Goal: Information Seeking & Learning: Learn about a topic

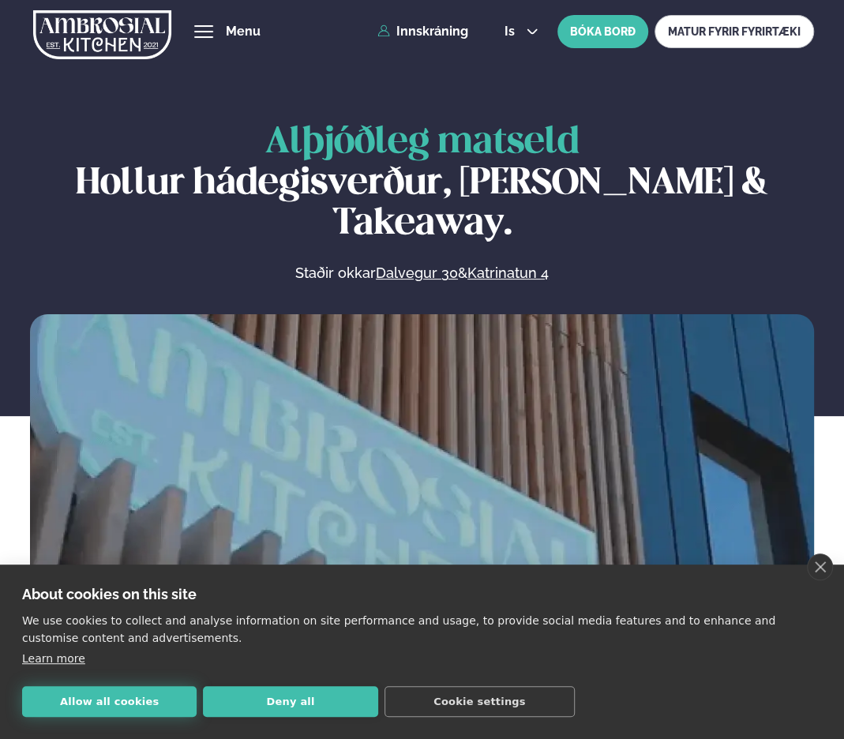
click at [139, 703] on button "Allow all cookies" at bounding box center [109, 701] width 174 height 31
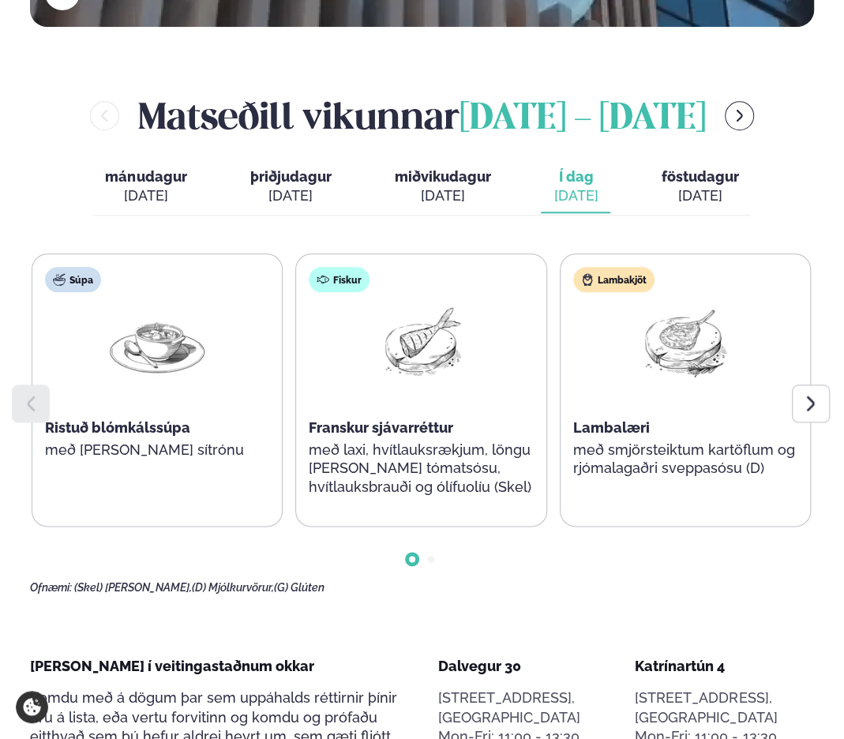
scroll to position [663, 0]
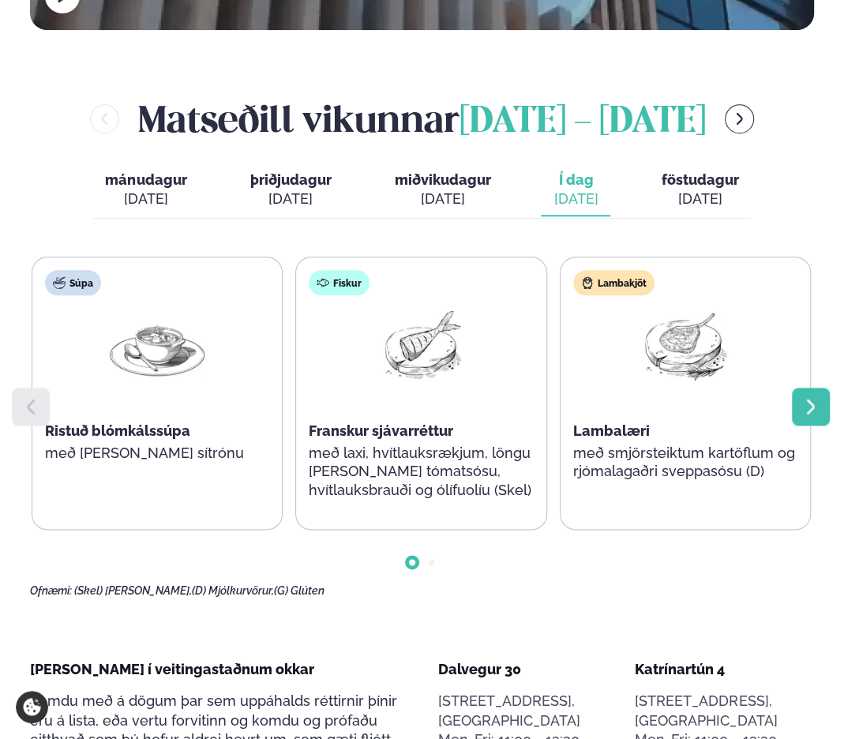
click at [815, 397] on icon at bounding box center [810, 406] width 19 height 19
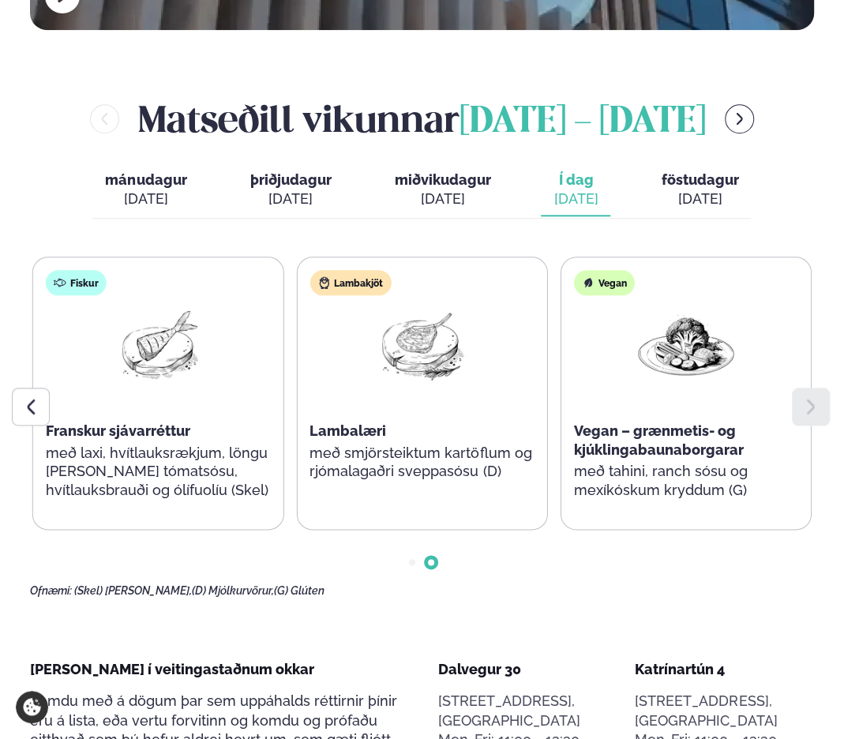
click at [400, 385] on div "Lambakjöt Lambalæri með smjörsteiktum kartöflum og rjómalagaðri sveppasósu (D)" at bounding box center [421, 383] width 249 height 253
click at [422, 444] on p "með smjörsteiktum kartöflum og rjómalagaðri sveppasósu (D)" at bounding box center [421, 463] width 224 height 38
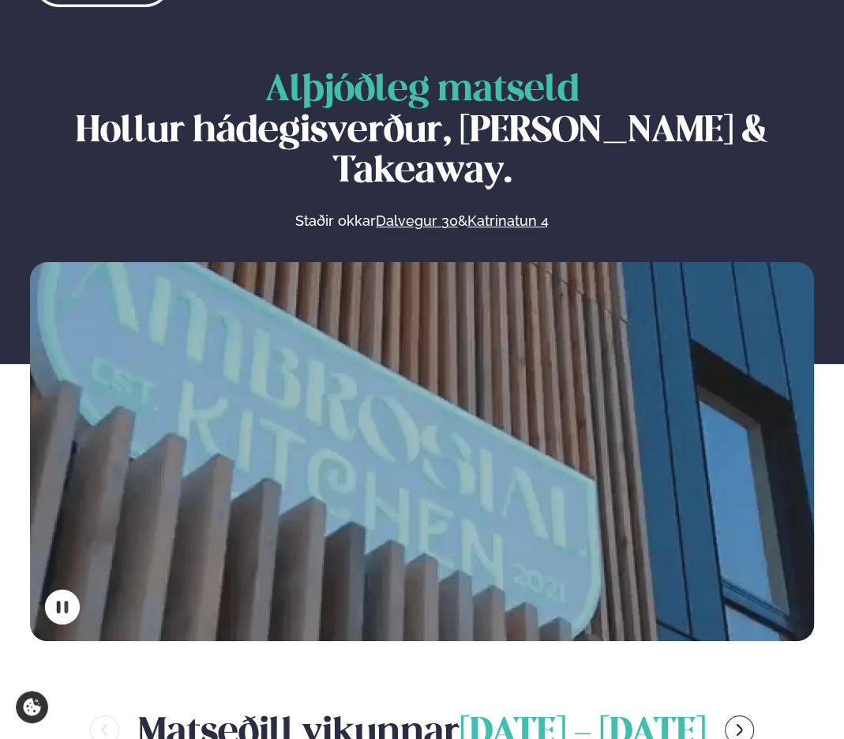
scroll to position [189, 0]
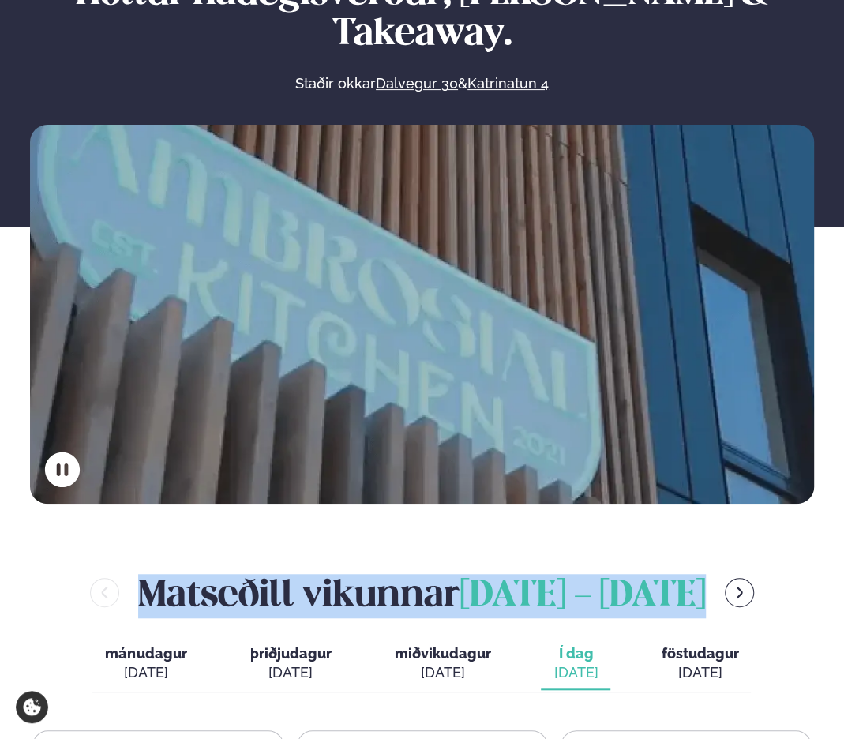
drag, startPoint x: 108, startPoint y: 555, endPoint x: 794, endPoint y: 517, distance: 687.0
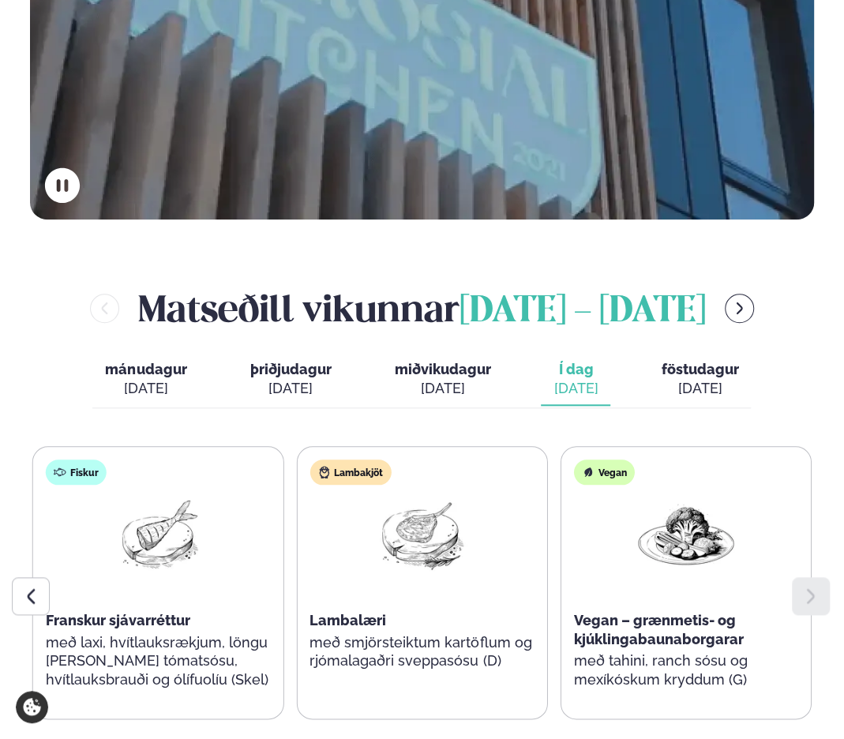
scroll to position [0, 0]
